Goal: Task Accomplishment & Management: Manage account settings

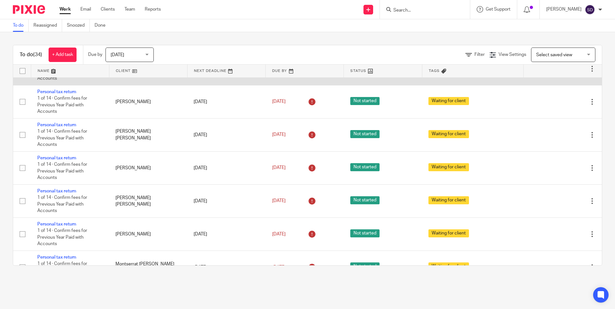
scroll to position [450, 0]
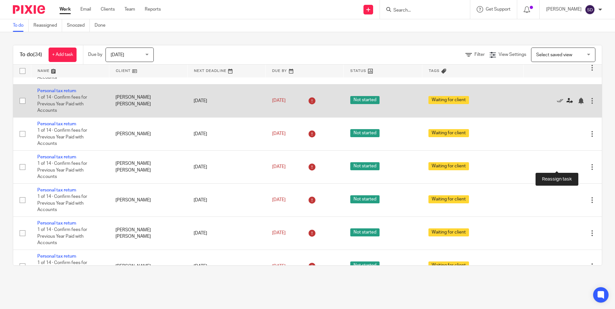
click at [566, 104] on icon at bounding box center [569, 101] width 6 height 6
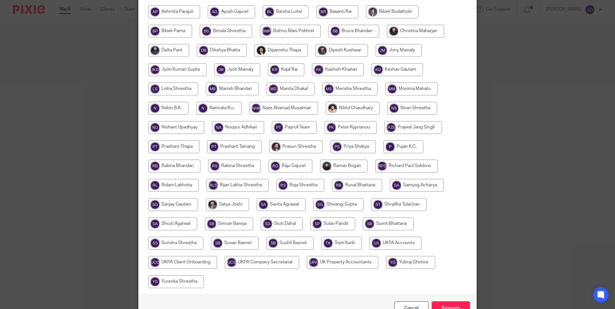
scroll to position [193, 0]
click at [402, 151] on input "radio" at bounding box center [403, 146] width 40 height 13
radio input "true"
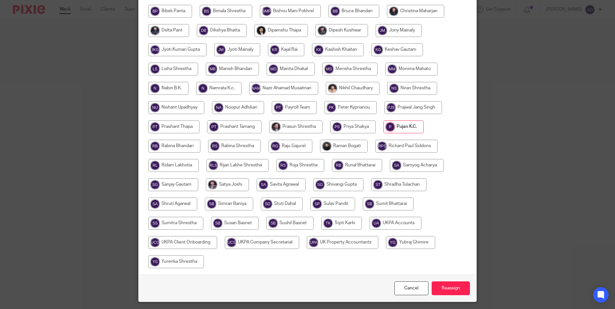
scroll to position [231, 0]
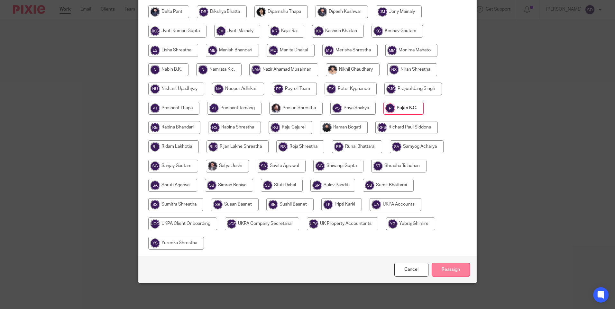
click at [463, 268] on input "Reassign" at bounding box center [450, 270] width 38 height 14
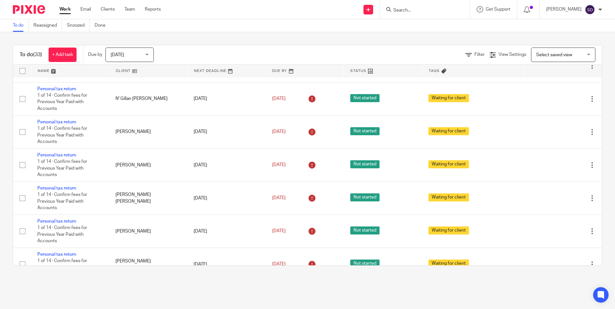
scroll to position [418, 0]
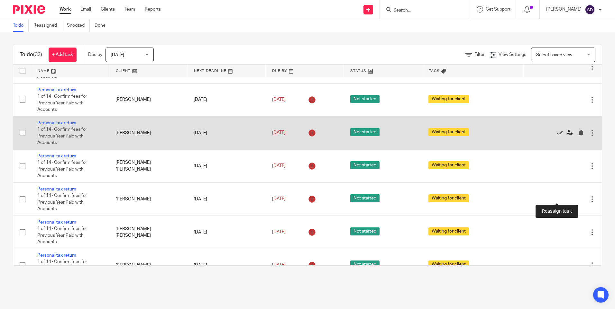
click at [566, 136] on icon at bounding box center [569, 133] width 6 height 6
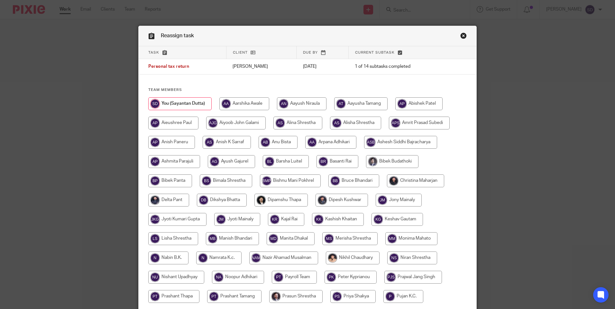
click at [302, 126] on input "radio" at bounding box center [297, 123] width 49 height 13
radio input "true"
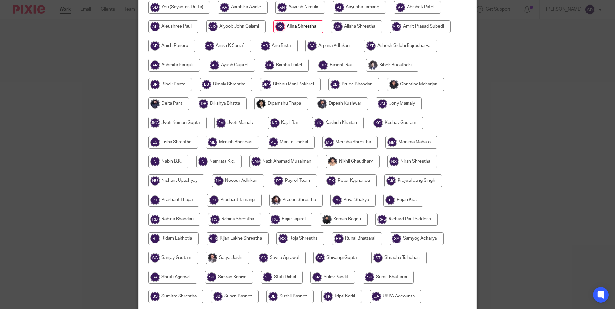
scroll to position [188, 0]
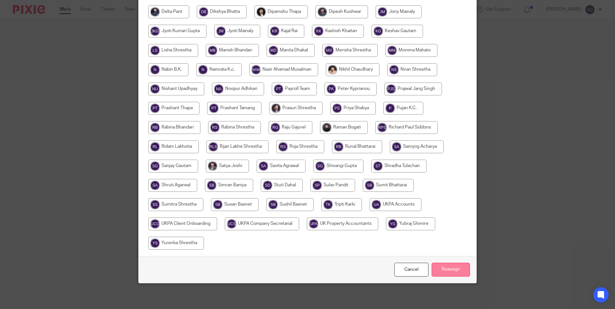
click at [449, 267] on input "Reassign" at bounding box center [450, 270] width 38 height 14
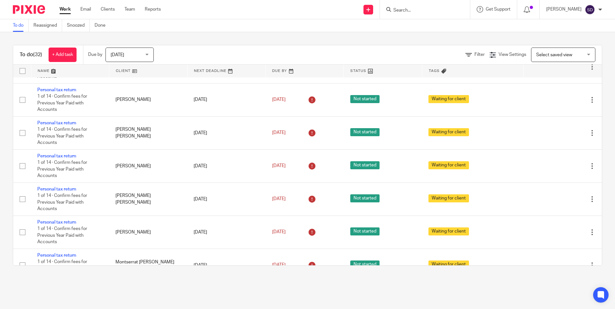
scroll to position [450, 0]
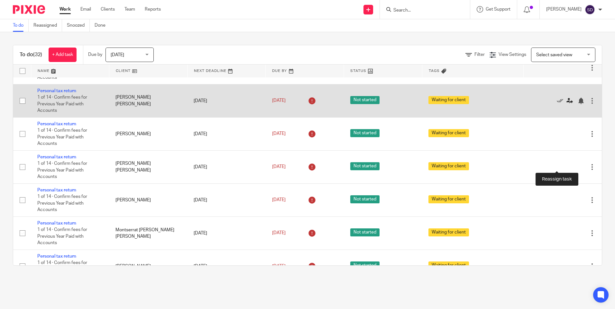
click at [566, 104] on icon at bounding box center [569, 101] width 6 height 6
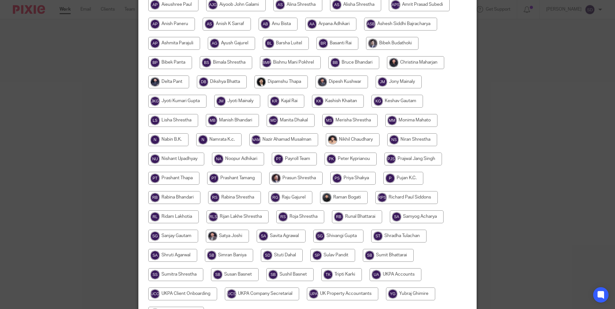
scroll to position [129, 0]
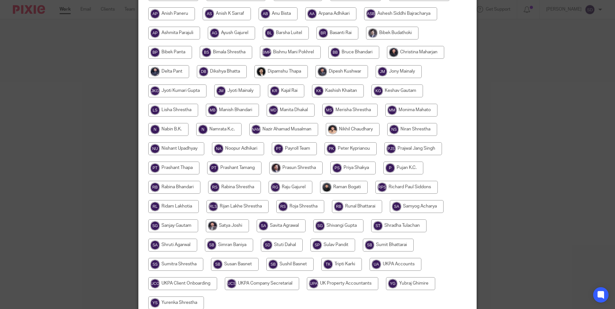
click at [176, 211] on input "radio" at bounding box center [173, 206] width 50 height 13
radio input "true"
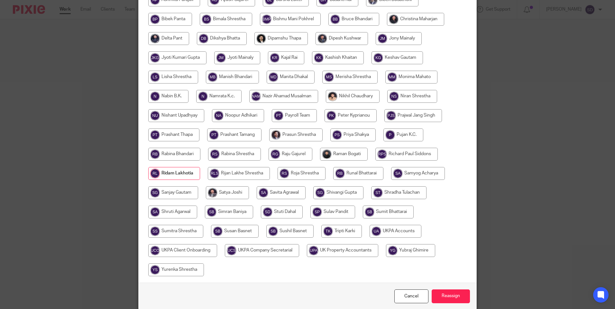
scroll to position [188, 0]
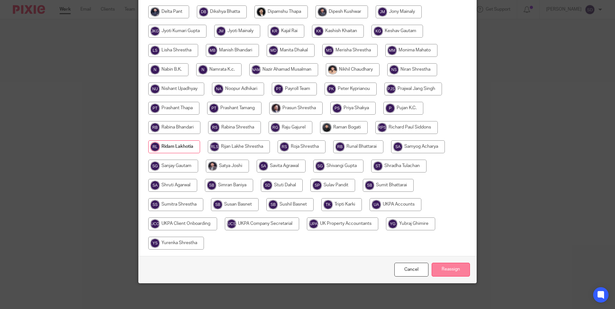
click at [451, 276] on input "Reassign" at bounding box center [450, 270] width 38 height 14
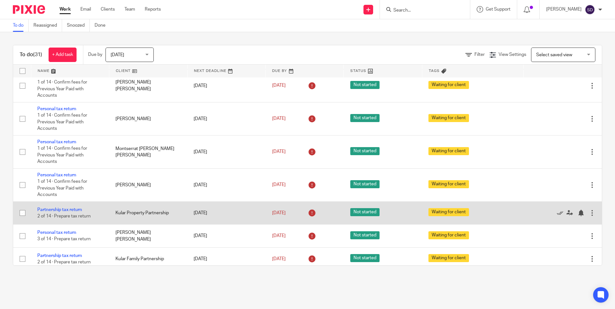
scroll to position [466, 0]
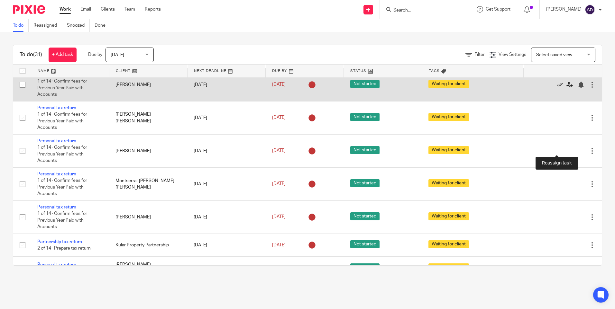
click at [566, 88] on icon at bounding box center [569, 85] width 6 height 6
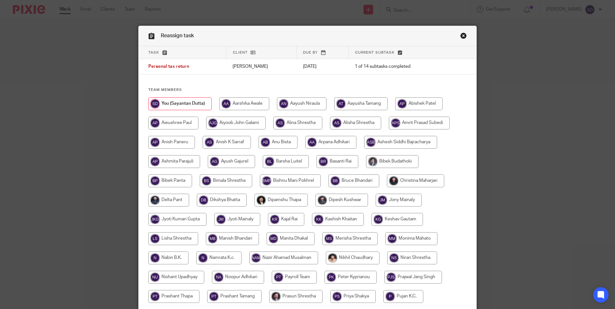
click at [342, 140] on input "radio" at bounding box center [330, 142] width 51 height 13
radio input "true"
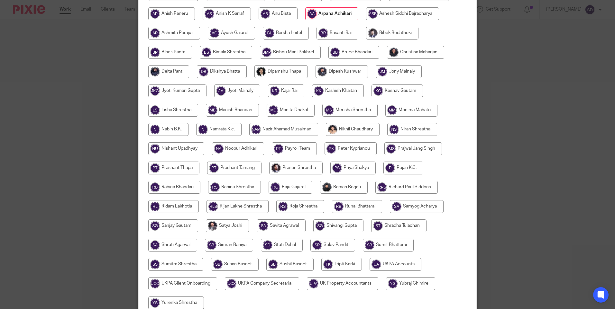
scroll to position [188, 0]
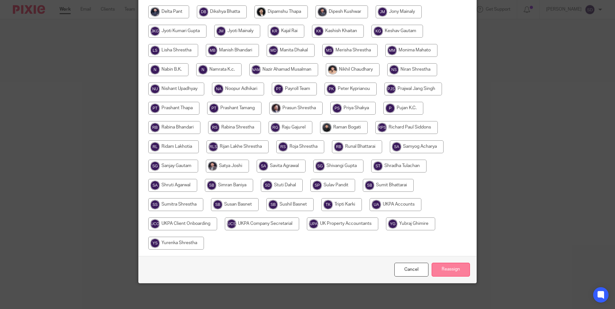
click at [443, 270] on input "Reassign" at bounding box center [450, 270] width 38 height 14
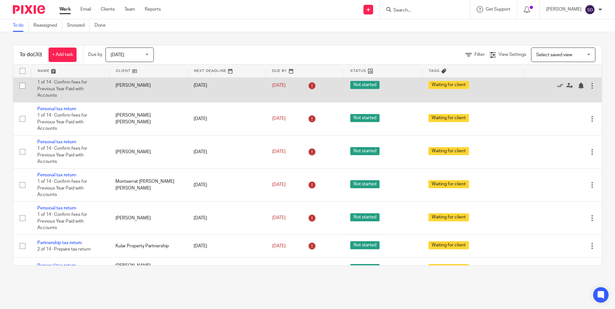
scroll to position [418, 0]
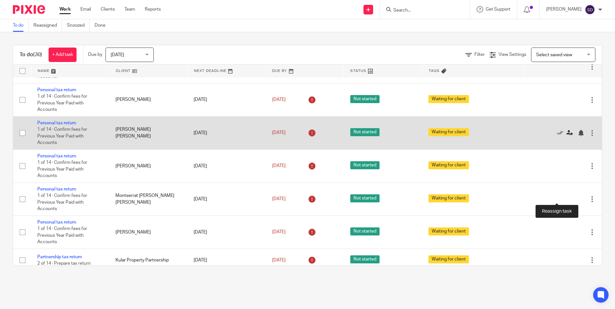
click at [566, 136] on icon at bounding box center [569, 133] width 6 height 6
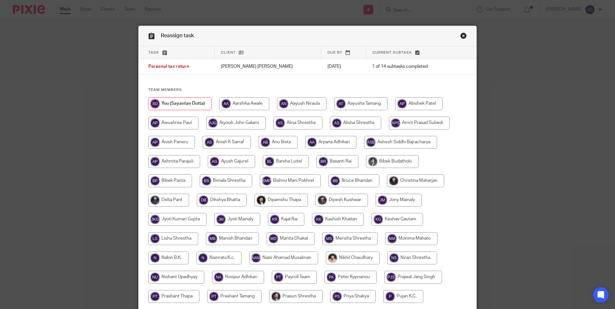
click at [334, 142] on input "radio" at bounding box center [330, 142] width 51 height 13
radio input "true"
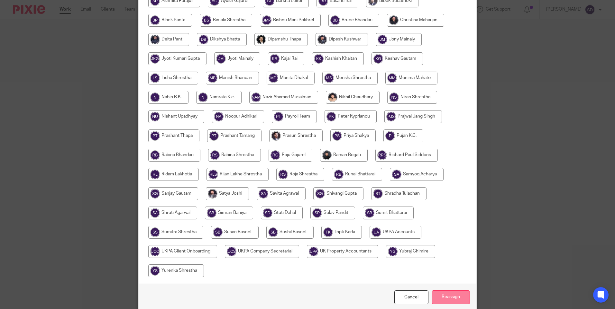
click at [447, 297] on input "Reassign" at bounding box center [450, 298] width 38 height 14
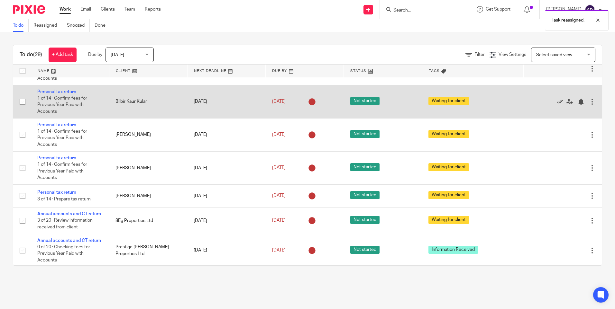
scroll to position [675, 0]
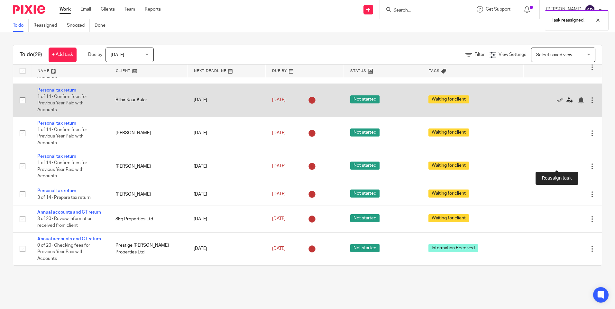
click at [566, 104] on icon at bounding box center [569, 100] width 6 height 6
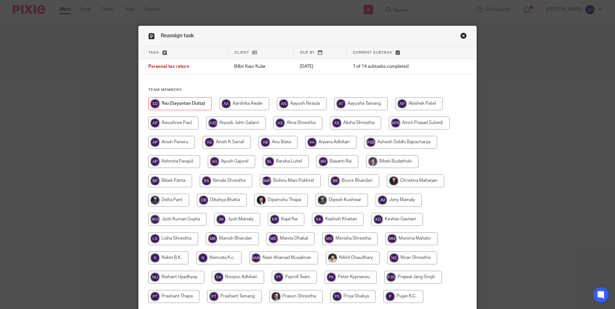
click at [343, 142] on input "radio" at bounding box center [330, 142] width 51 height 13
radio input "true"
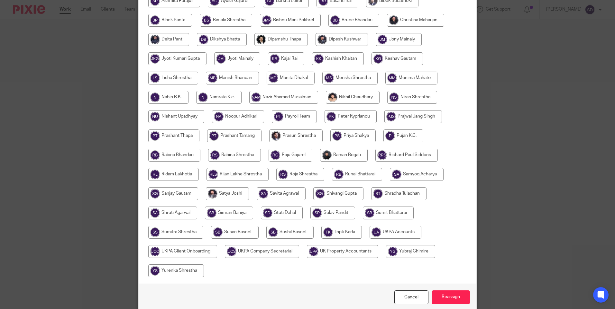
scroll to position [188, 0]
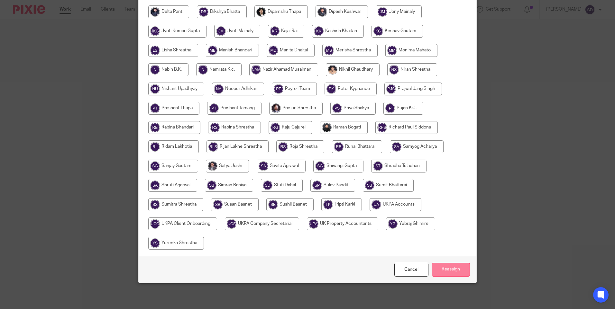
click at [440, 271] on input "Reassign" at bounding box center [450, 270] width 38 height 14
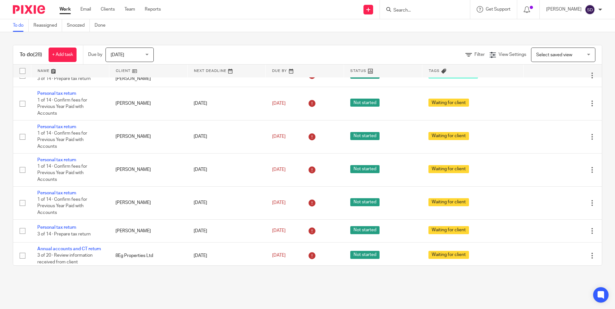
scroll to position [611, 0]
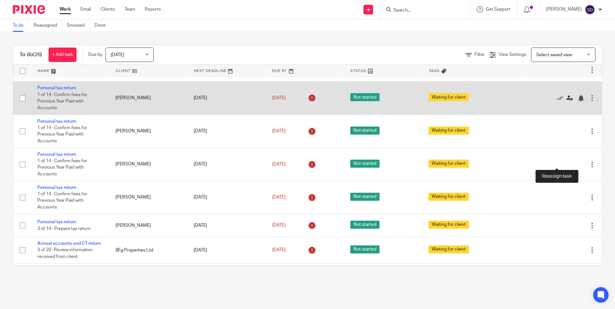
click at [566, 102] on icon at bounding box center [569, 98] width 6 height 6
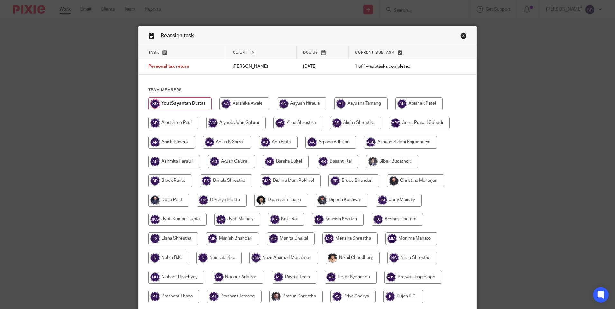
click at [336, 140] on input "radio" at bounding box center [330, 142] width 51 height 13
radio input "true"
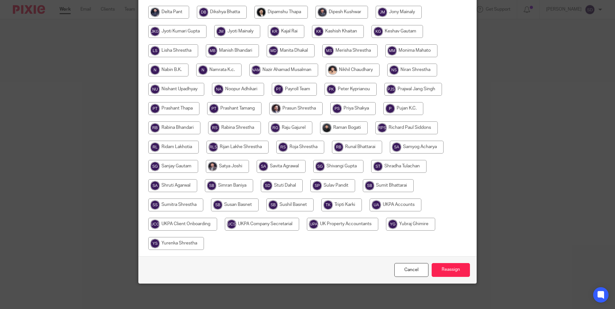
scroll to position [188, 0]
click at [448, 267] on input "Reassign" at bounding box center [450, 270] width 38 height 14
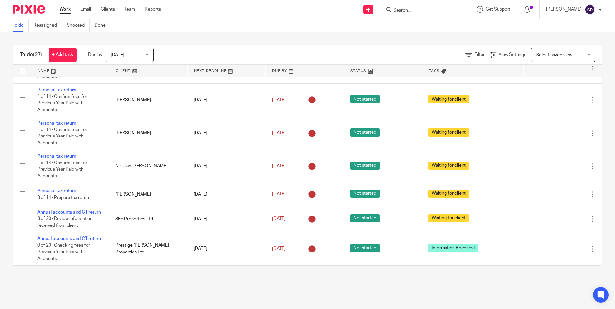
scroll to position [675, 0]
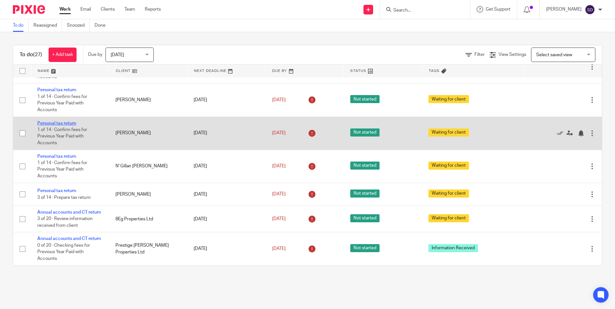
click at [59, 121] on link "Personal tax return" at bounding box center [56, 123] width 39 height 5
click at [589, 131] on div at bounding box center [592, 133] width 6 height 6
click at [566, 131] on icon at bounding box center [569, 133] width 6 height 6
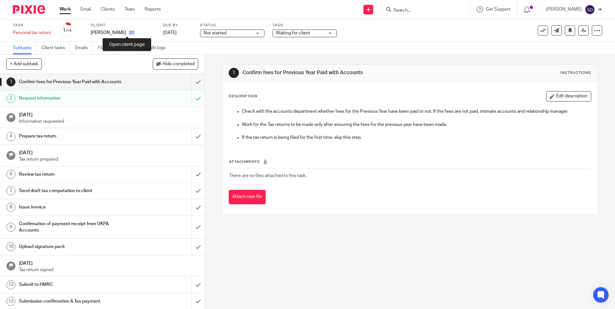
click at [129, 31] on icon at bounding box center [131, 32] width 5 height 5
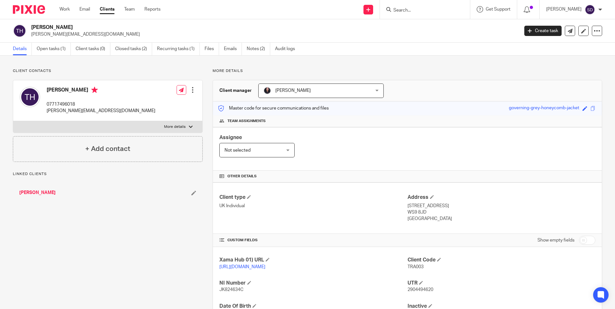
drag, startPoint x: 90, startPoint y: 35, endPoint x: 12, endPoint y: 35, distance: 78.4
click at [12, 35] on div "Tracey Howden craig_mcguinness@live.co.uk Create task Update from Companies Hou…" at bounding box center [307, 30] width 615 height 23
drag, startPoint x: 12, startPoint y: 35, endPoint x: 103, endPoint y: 32, distance: 91.0
click at [107, 32] on p "craig_mcguinness@live.co.uk" at bounding box center [272, 34] width 483 height 6
drag, startPoint x: 92, startPoint y: 32, endPoint x: 32, endPoint y: 35, distance: 59.9
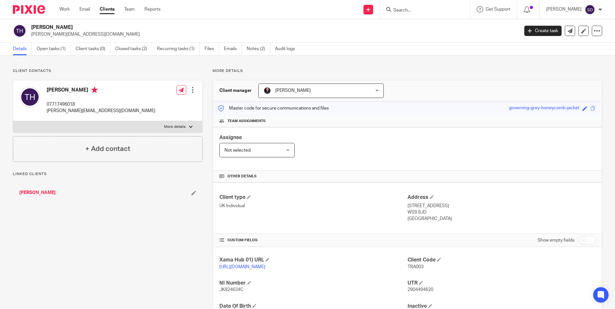
click at [32, 35] on p "craig_mcguinness@live.co.uk" at bounding box center [272, 34] width 483 height 6
copy p "craig_mcguinness@live.co.uk"
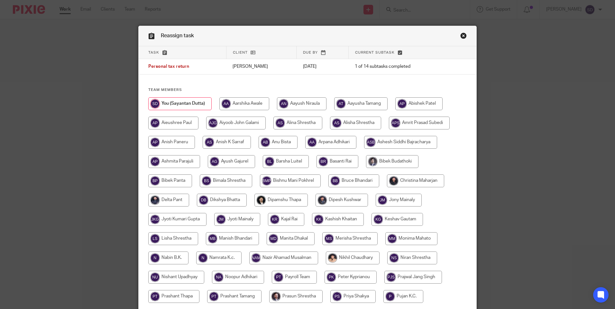
click at [342, 139] on input "radio" at bounding box center [330, 142] width 51 height 13
radio input "true"
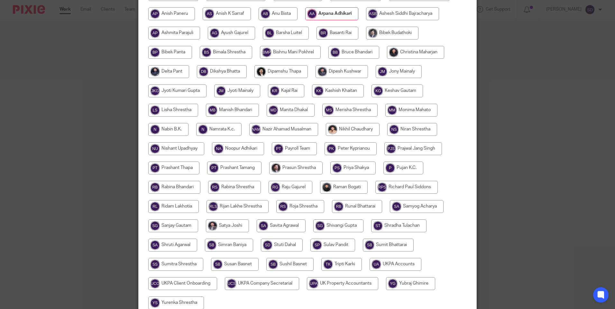
scroll to position [188, 0]
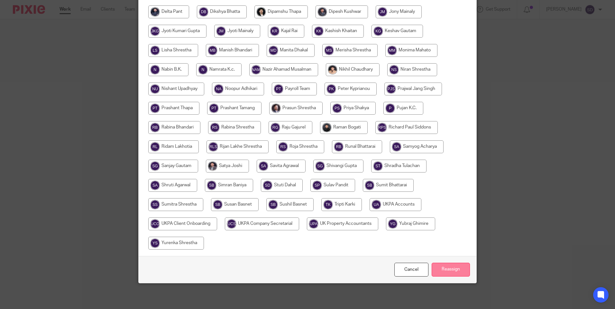
click at [458, 268] on input "Reassign" at bounding box center [450, 270] width 38 height 14
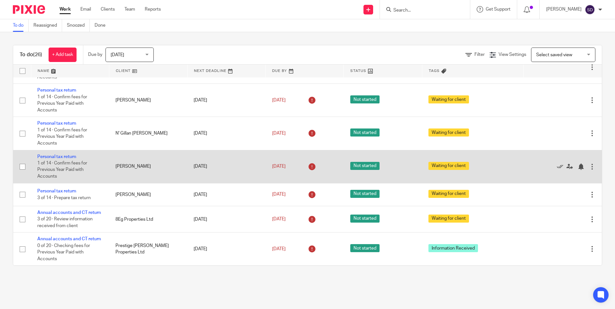
scroll to position [429, 0]
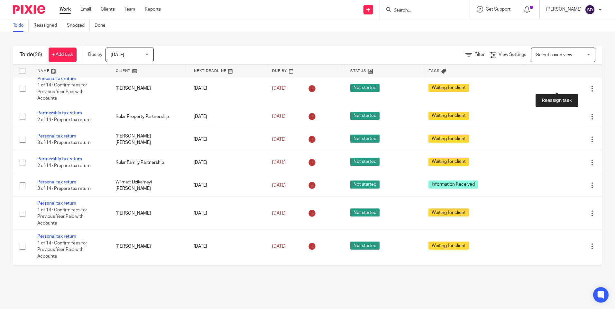
click at [566, 26] on icon at bounding box center [569, 22] width 6 height 6
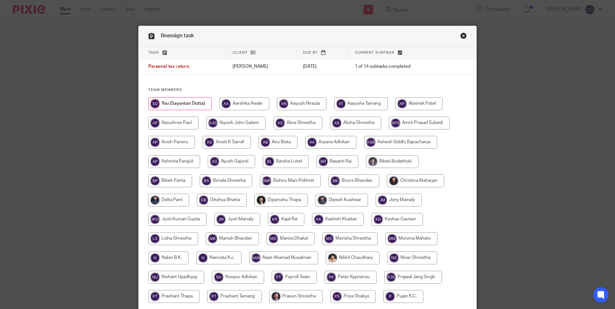
click at [341, 142] on input "radio" at bounding box center [330, 142] width 51 height 13
radio input "true"
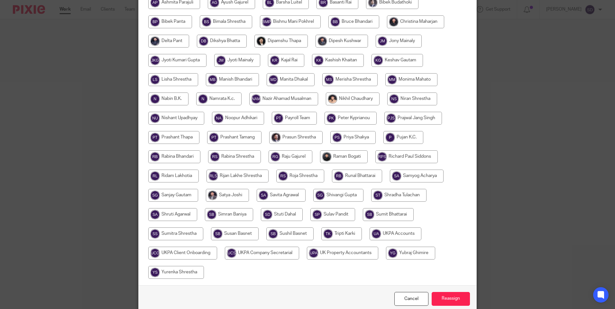
scroll to position [188, 0]
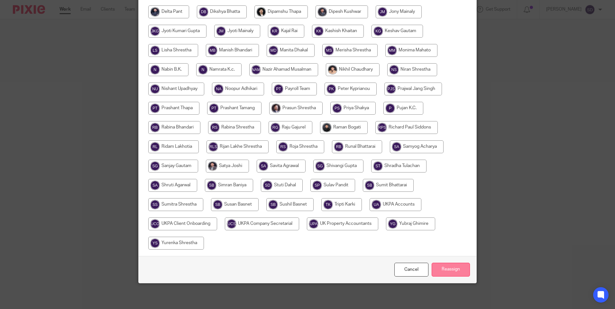
click at [450, 275] on input "Reassign" at bounding box center [450, 270] width 38 height 14
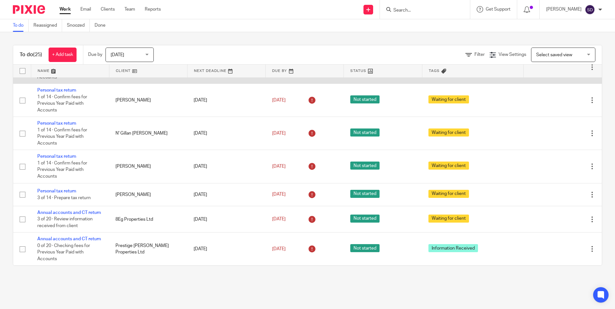
scroll to position [579, 0]
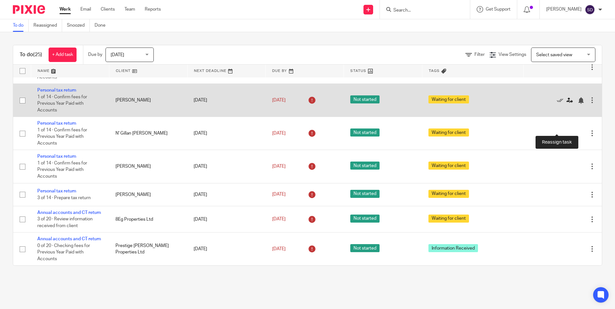
click at [566, 104] on icon at bounding box center [569, 100] width 6 height 6
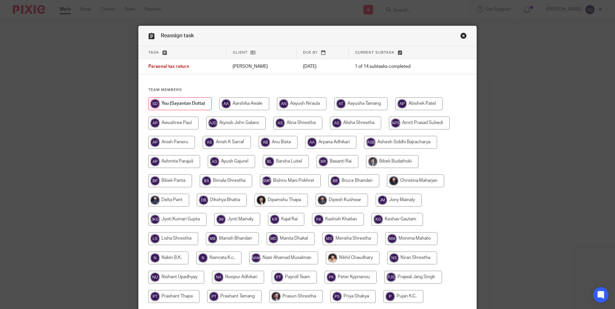
scroll to position [64, 0]
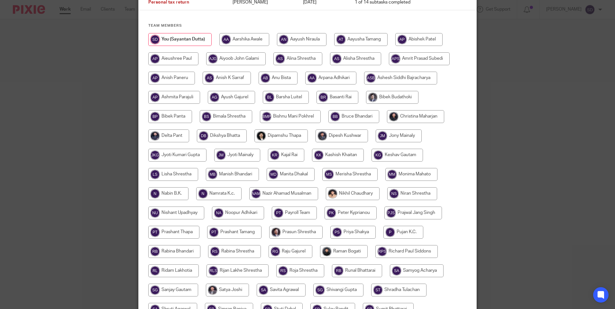
click at [335, 78] on input "radio" at bounding box center [330, 78] width 51 height 13
radio input "true"
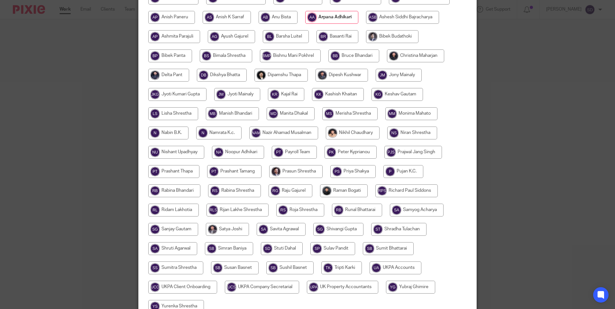
scroll to position [188, 0]
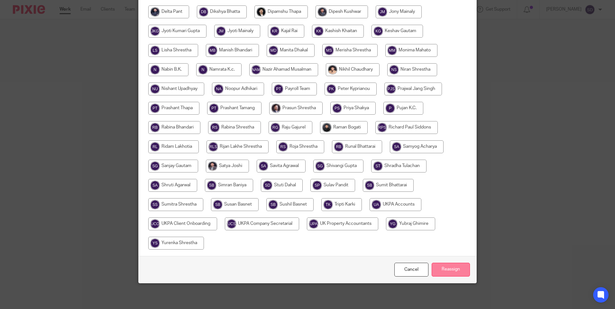
click at [449, 271] on input "Reassign" at bounding box center [450, 270] width 38 height 14
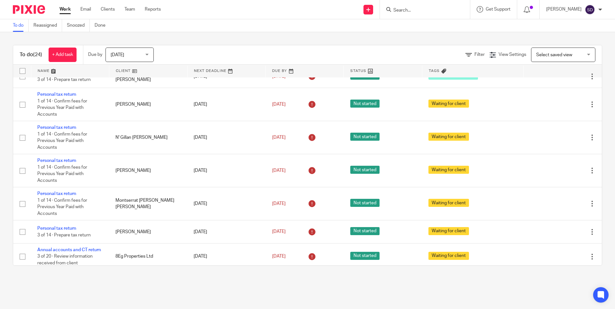
scroll to position [482, 0]
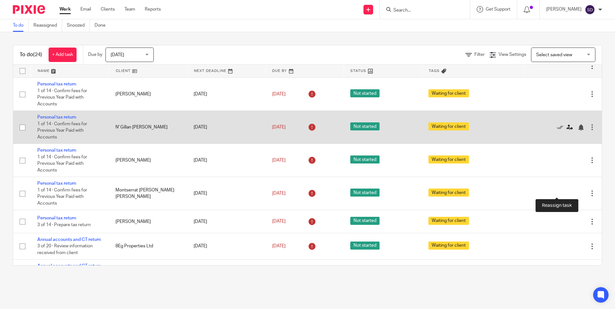
click at [566, 131] on icon at bounding box center [569, 127] width 6 height 6
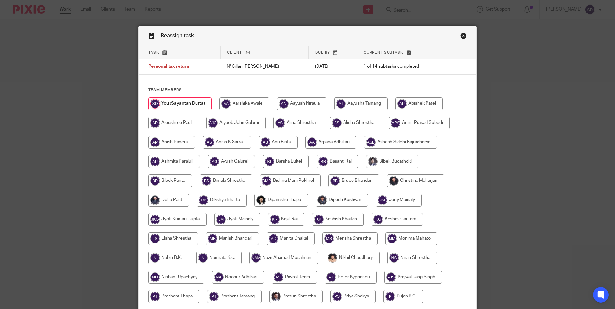
scroll to position [129, 0]
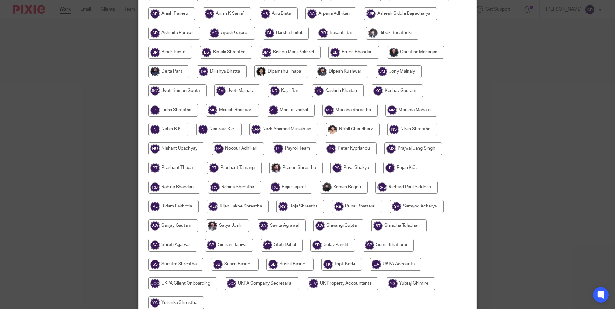
click at [233, 107] on input "radio" at bounding box center [232, 110] width 53 height 13
radio input "true"
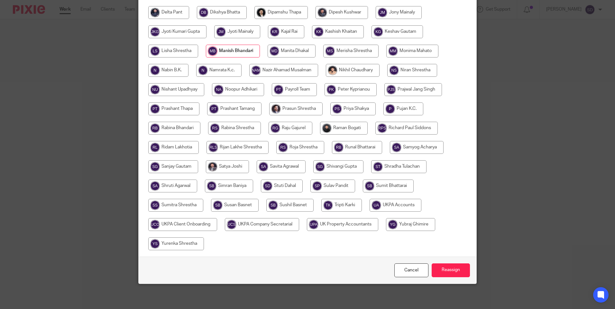
scroll to position [188, 0]
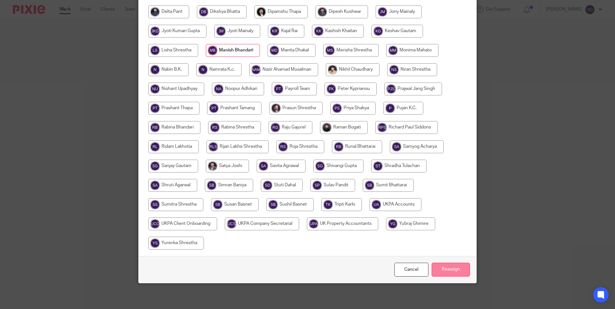
click at [439, 267] on input "Reassign" at bounding box center [450, 270] width 38 height 14
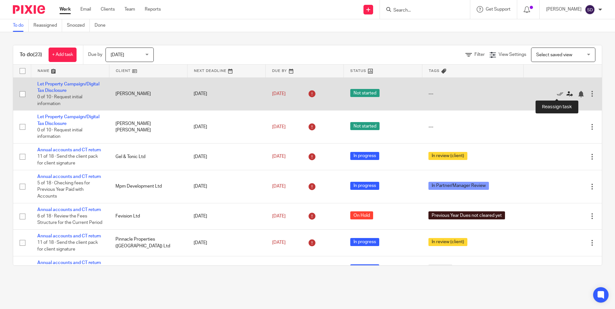
click at [566, 92] on icon at bounding box center [569, 94] width 6 height 6
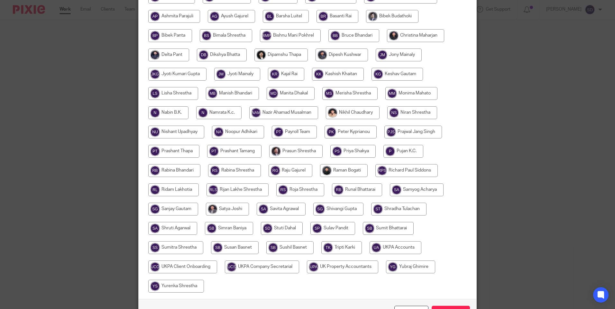
scroll to position [161, 0]
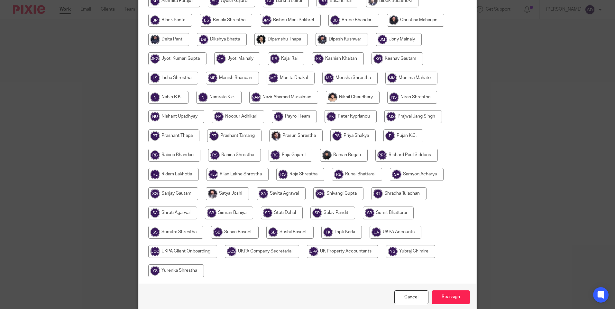
click at [182, 179] on input "radio" at bounding box center [173, 174] width 50 height 13
radio input "true"
click at [463, 298] on input "Reassign" at bounding box center [450, 298] width 38 height 14
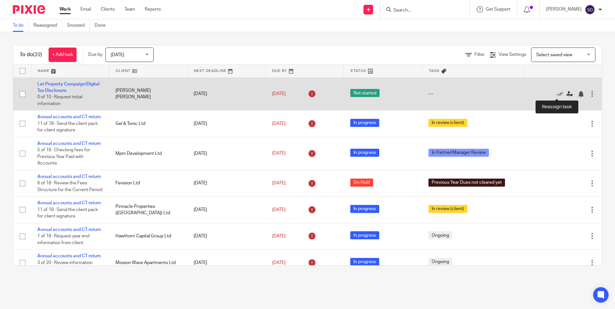
click at [566, 93] on icon at bounding box center [569, 94] width 6 height 6
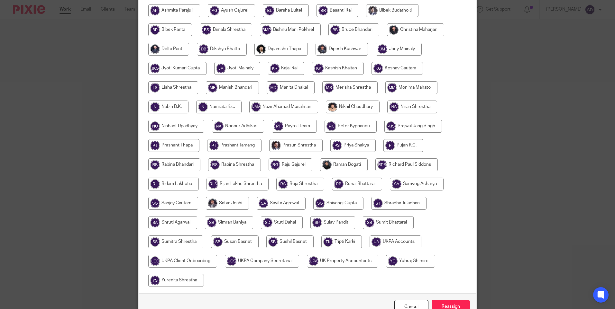
scroll to position [161, 0]
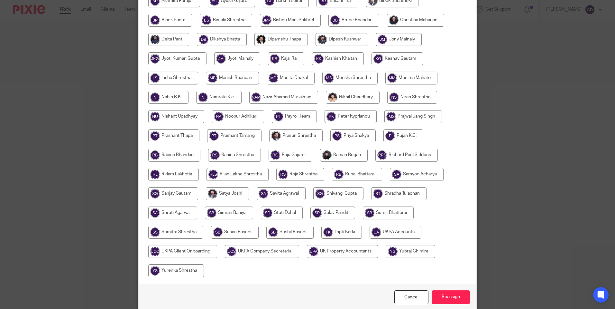
click at [178, 177] on input "radio" at bounding box center [173, 174] width 50 height 13
radio input "true"
click at [448, 294] on input "Reassign" at bounding box center [450, 298] width 38 height 14
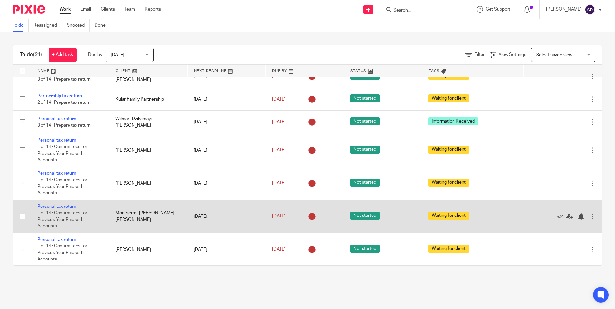
scroll to position [322, 0]
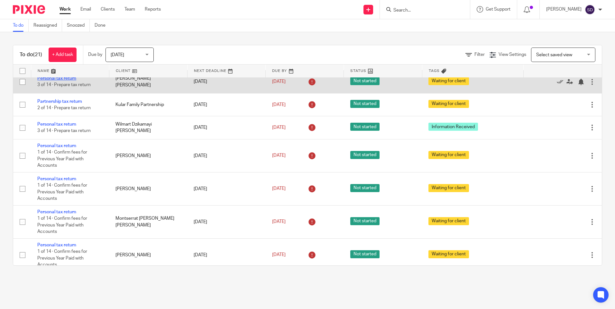
click at [73, 81] on link "Personal tax return" at bounding box center [56, 78] width 39 height 5
click at [566, 85] on icon at bounding box center [569, 82] width 6 height 6
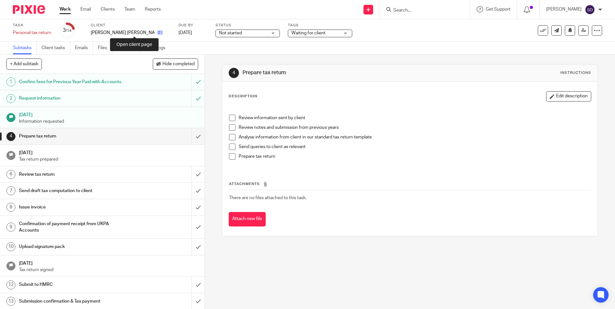
click at [158, 32] on icon at bounding box center [160, 32] width 5 height 5
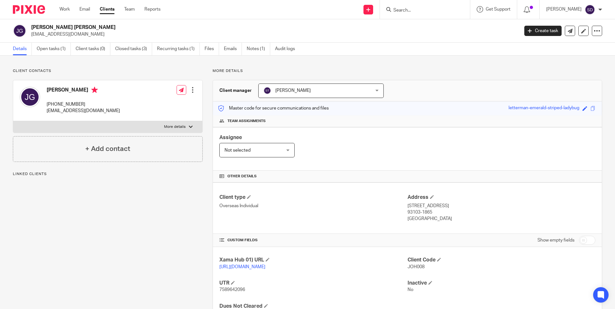
drag, startPoint x: 31, startPoint y: 33, endPoint x: 79, endPoint y: 33, distance: 48.2
click at [79, 33] on p "[EMAIL_ADDRESS][DOMAIN_NAME]" at bounding box center [272, 34] width 483 height 6
copy p "[EMAIL_ADDRESS][DOMAIN_NAME]"
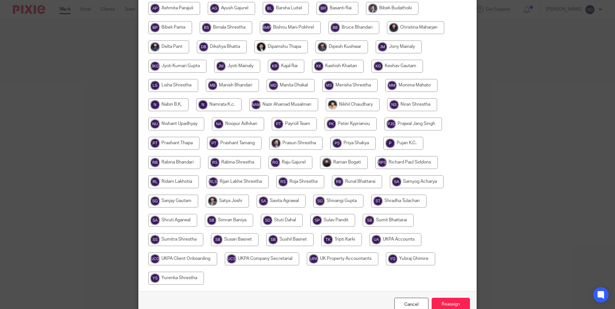
scroll to position [161, 0]
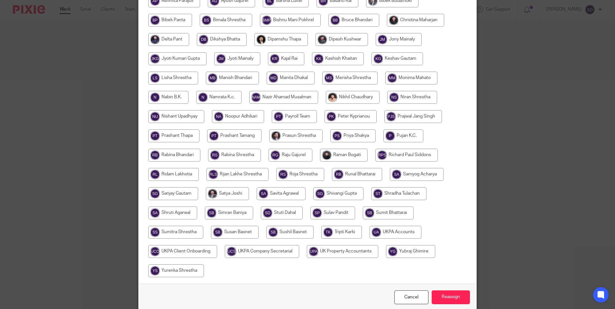
click at [341, 158] on input "radio" at bounding box center [344, 155] width 48 height 13
radio input "true"
click at [446, 291] on input "Reassign" at bounding box center [450, 298] width 38 height 14
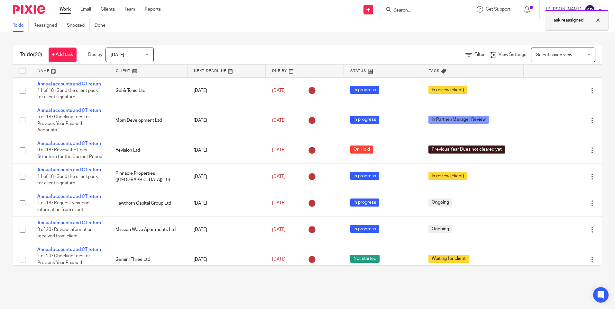
click at [596, 21] on div at bounding box center [592, 20] width 17 height 8
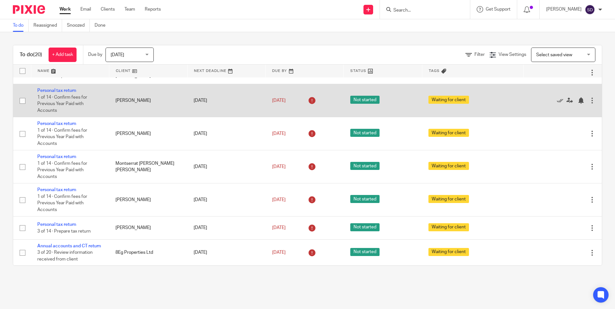
scroll to position [386, 0]
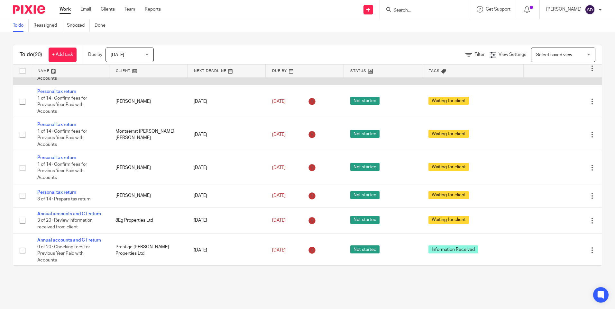
click at [51, 61] on link "Personal tax return" at bounding box center [56, 58] width 39 height 5
click at [566, 72] on icon at bounding box center [569, 68] width 6 height 6
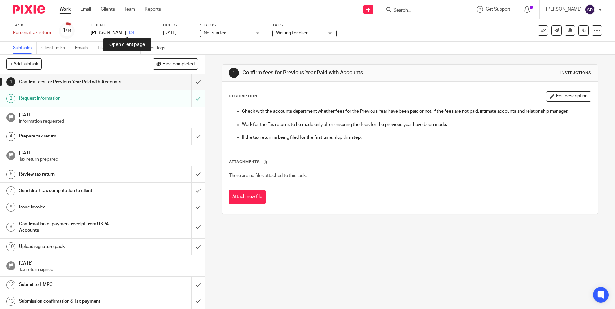
click at [129, 32] on icon at bounding box center [131, 32] width 5 height 5
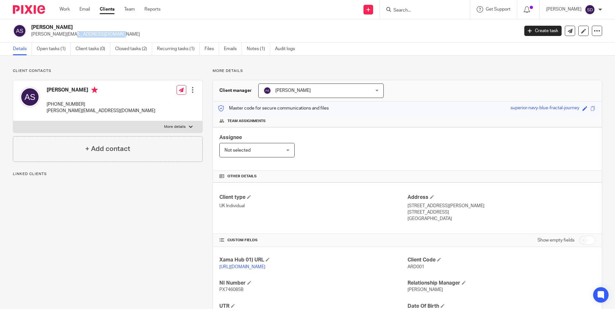
drag, startPoint x: 32, startPoint y: 34, endPoint x: 75, endPoint y: 33, distance: 42.8
click at [75, 33] on p "m.pleqi@yahoo.co.uk" at bounding box center [272, 34] width 483 height 6
copy p "m.pleqi@yahoo.co.uk"
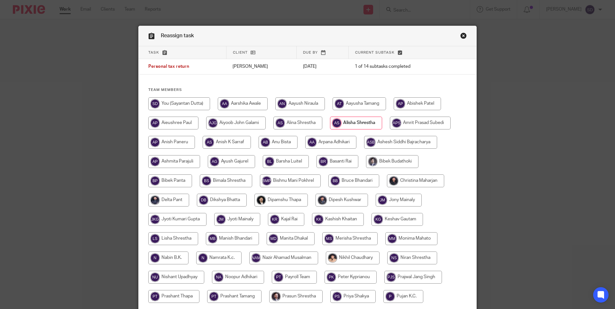
scroll to position [161, 0]
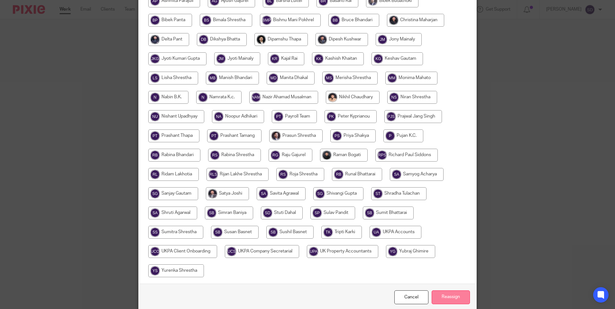
click at [451, 295] on input "Reassign" at bounding box center [450, 298] width 38 height 14
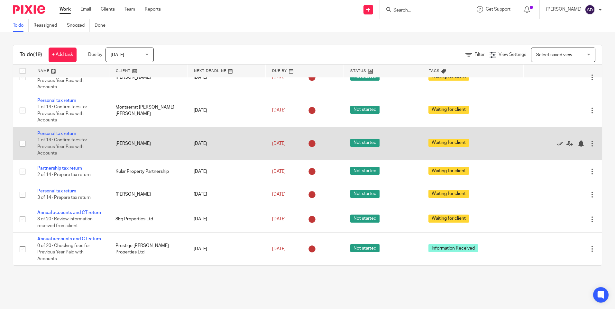
scroll to position [433, 0]
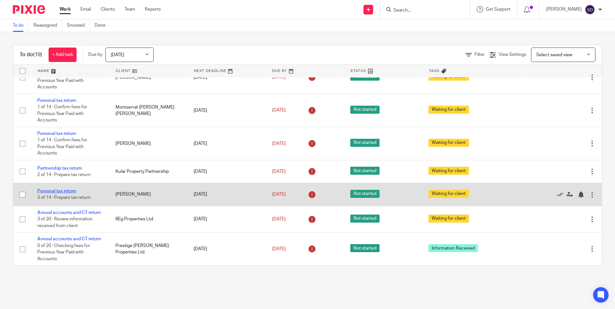
click at [56, 189] on link "Personal tax return" at bounding box center [56, 191] width 39 height 5
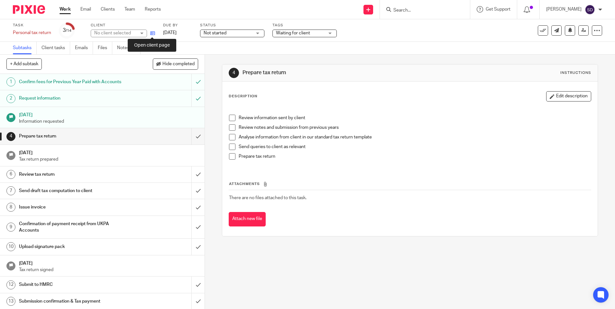
click at [150, 32] on icon at bounding box center [152, 33] width 5 height 5
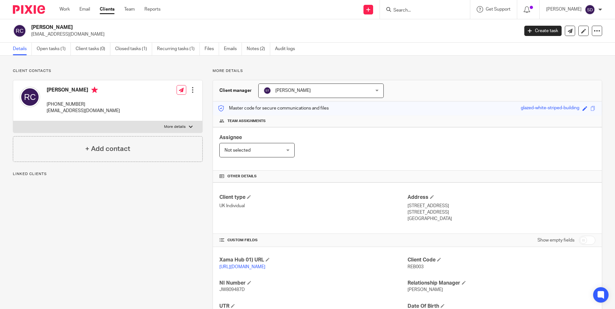
drag, startPoint x: 32, startPoint y: 33, endPoint x: 74, endPoint y: 33, distance: 42.1
click at [74, 33] on p "[EMAIL_ADDRESS][DOMAIN_NAME]" at bounding box center [272, 34] width 483 height 6
copy p "wdtsiga@gmail.com"
